Goal: Navigation & Orientation: Find specific page/section

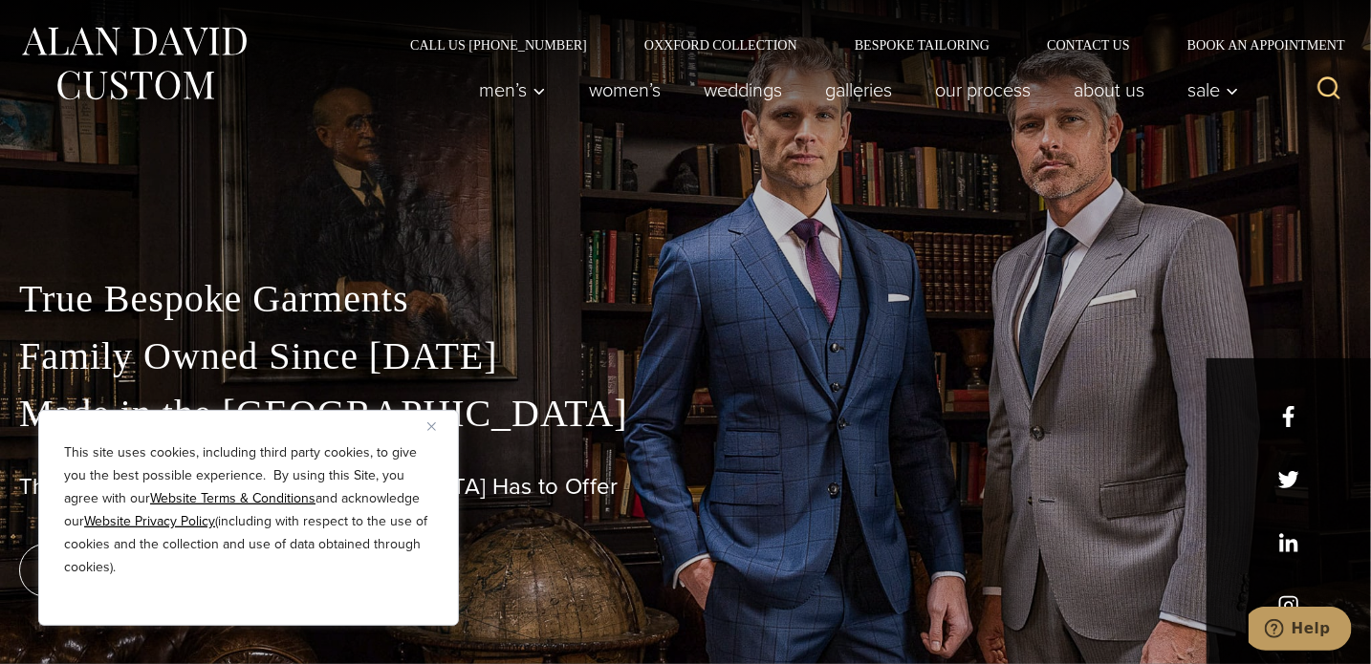
click at [437, 424] on button "Close" at bounding box center [438, 426] width 23 height 23
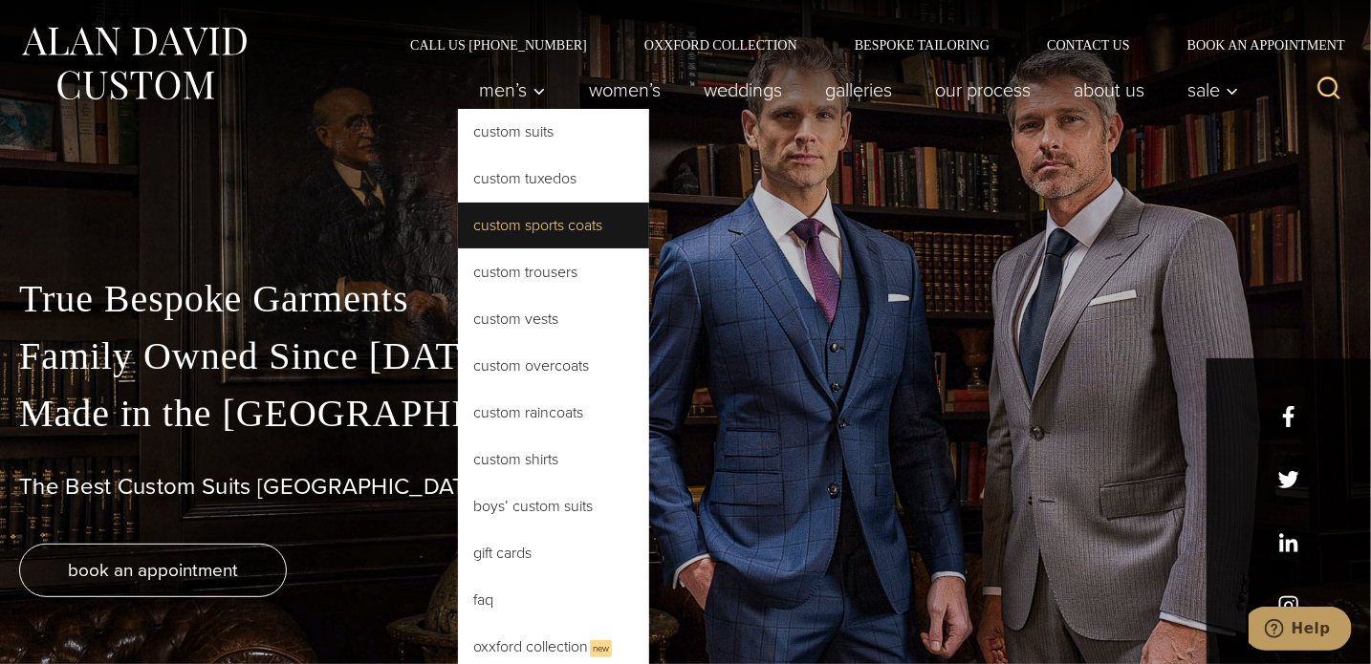
click at [555, 229] on link "Custom Sports Coats" at bounding box center [553, 226] width 191 height 46
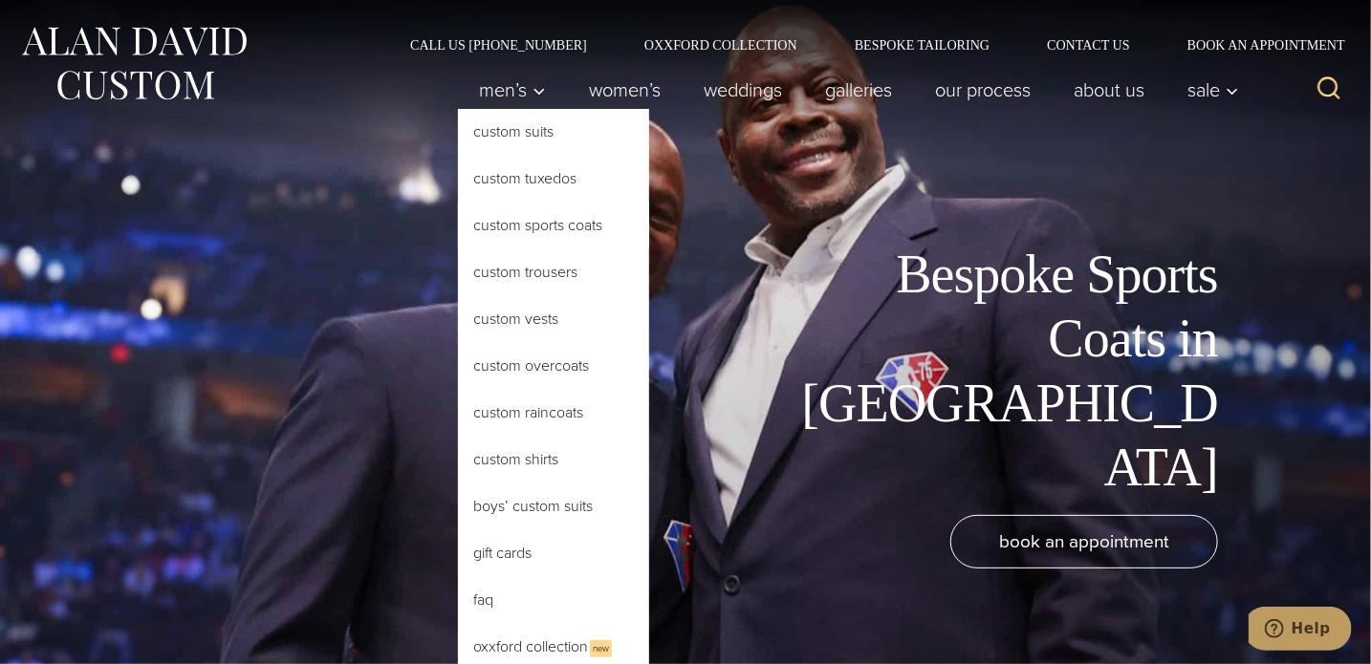
click at [523, 223] on link "Custom Sports Coats" at bounding box center [553, 226] width 191 height 46
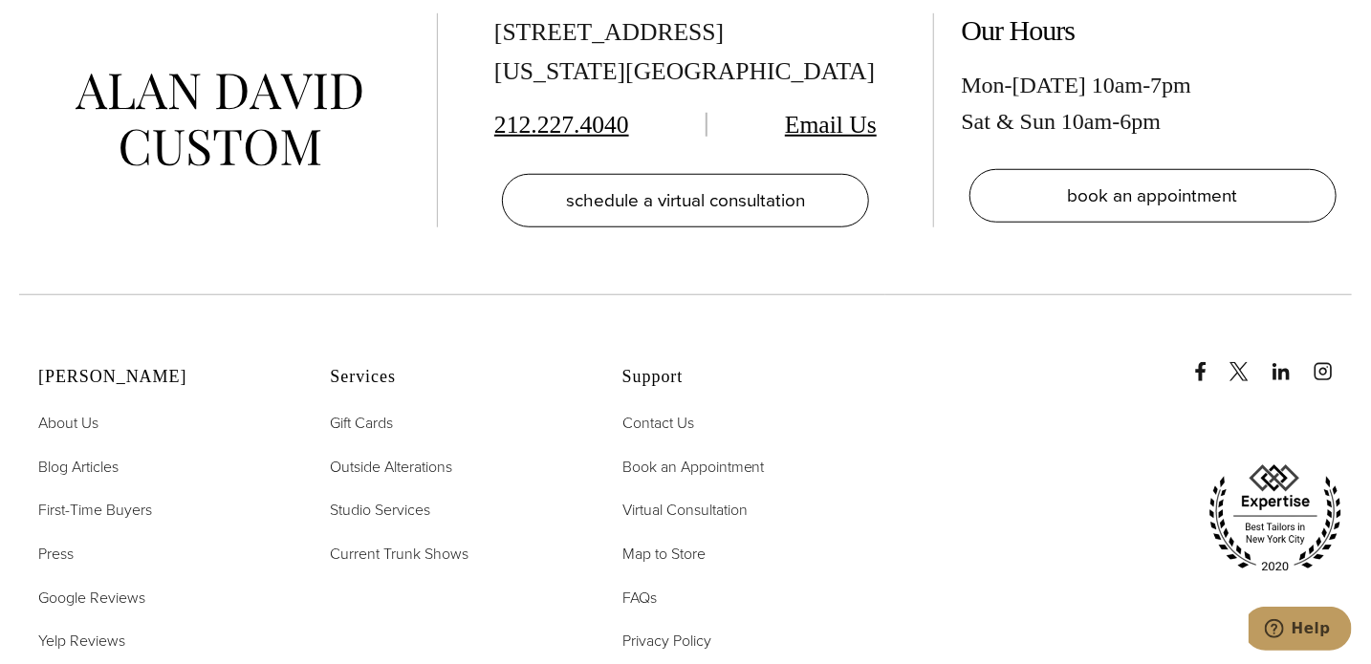
scroll to position [10995, 0]
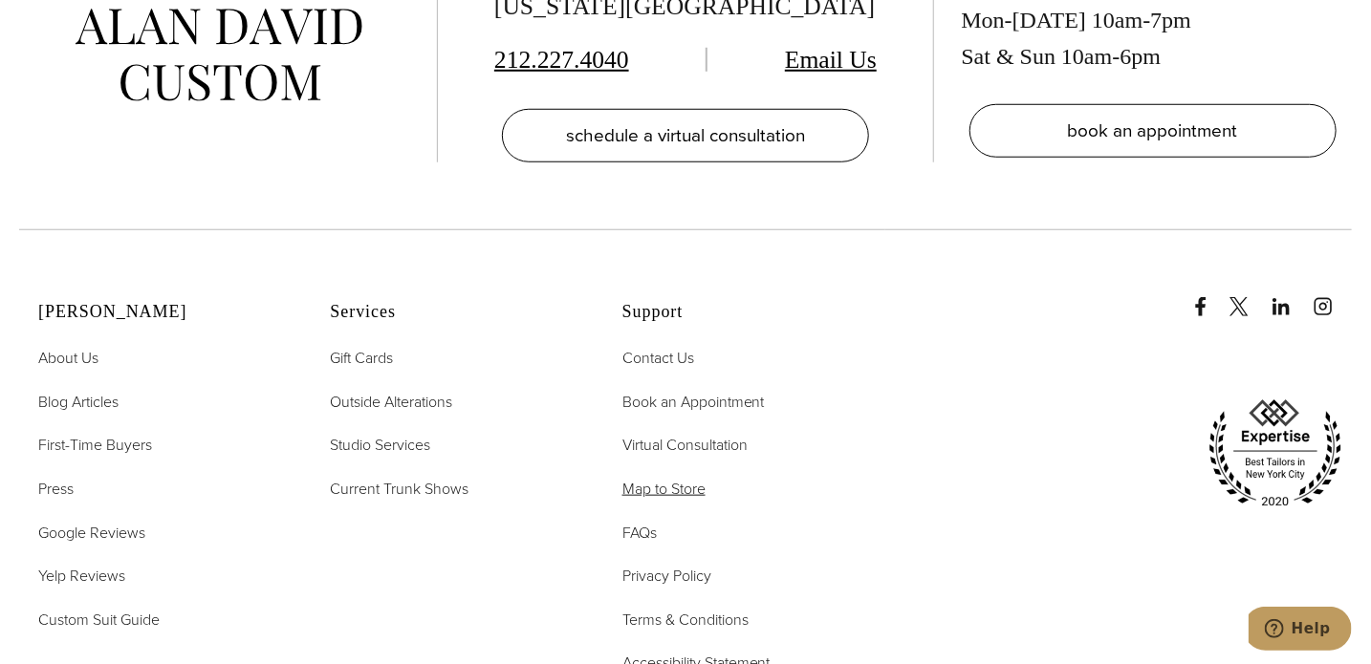
click at [681, 478] on span "Map to Store" at bounding box center [663, 489] width 83 height 22
